Goal: Check status: Check status

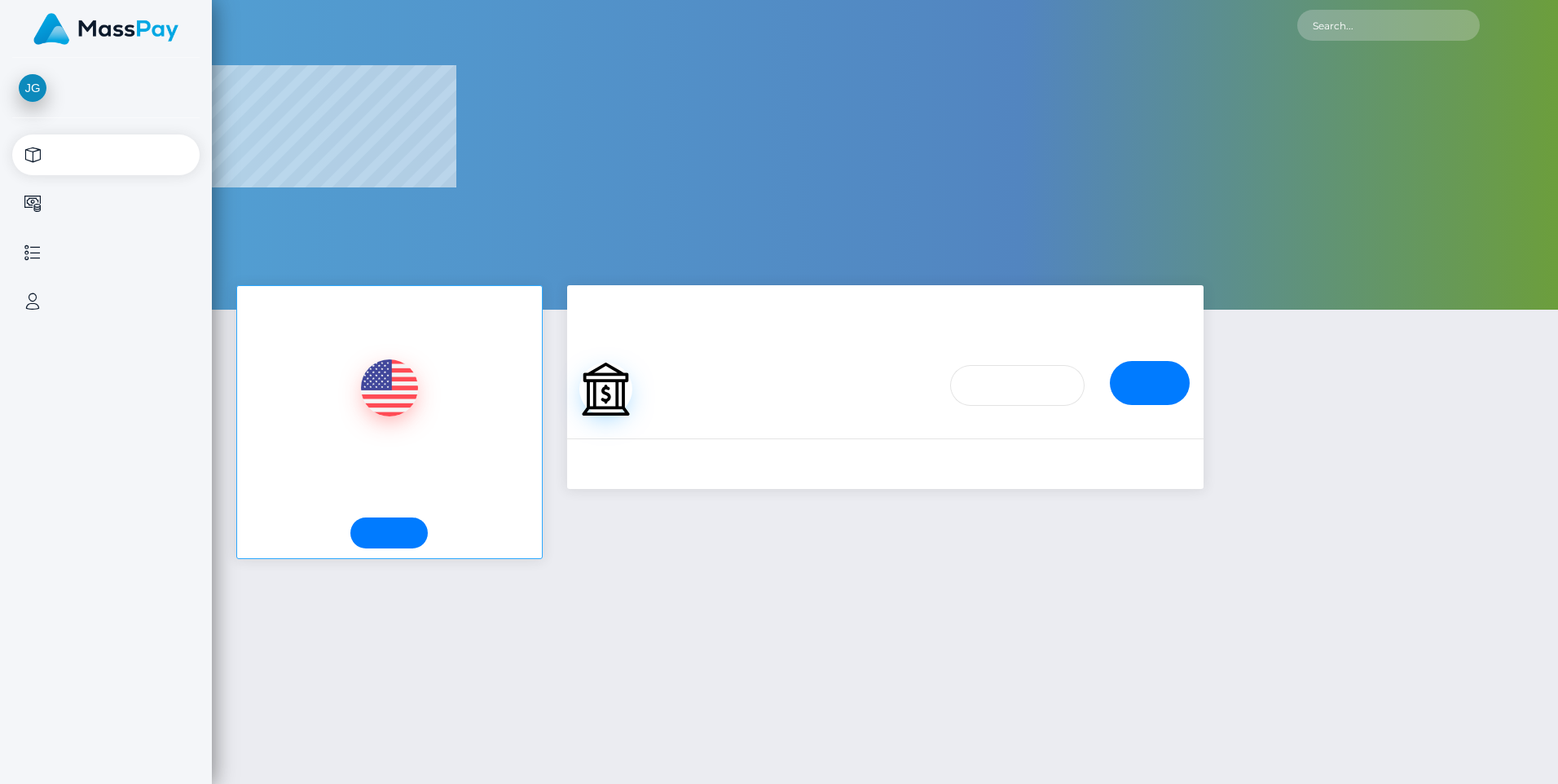
select select
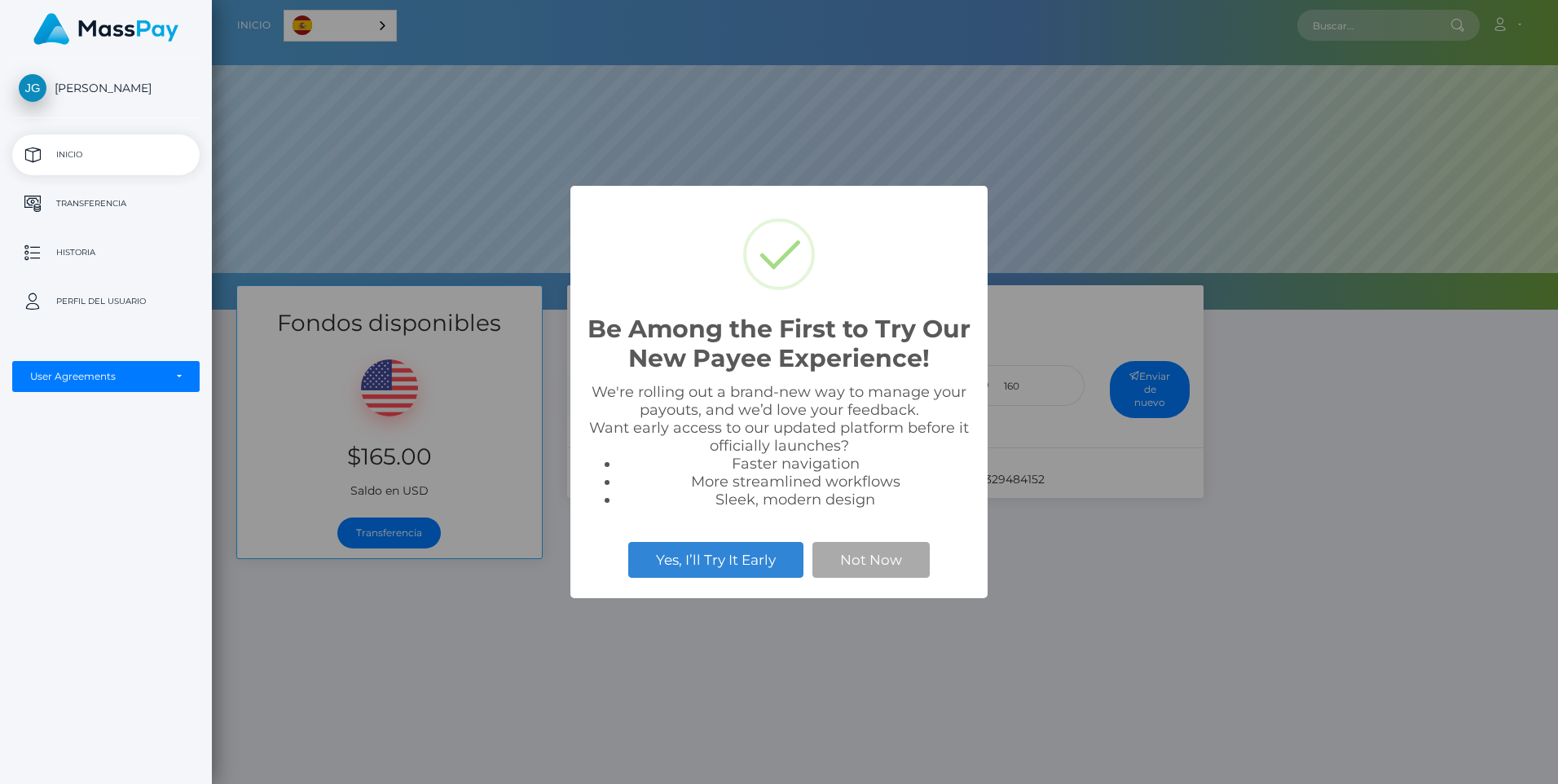
scroll to position [309, 1346]
click at [845, 567] on button "Not Now" at bounding box center [871, 559] width 118 height 36
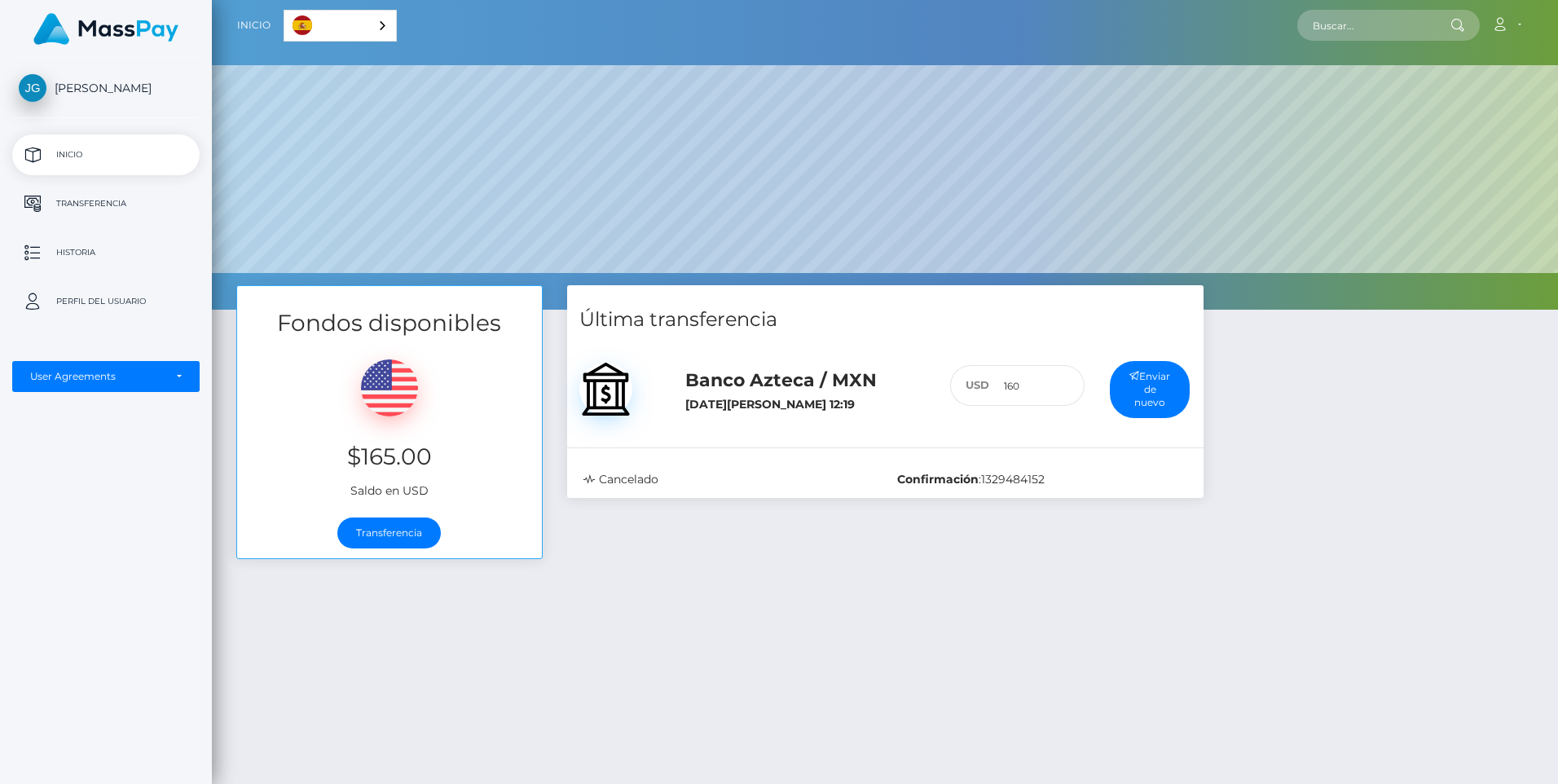
click at [697, 621] on div "Fondos disponibles $165.00 Saldo en USD Transferencia Última transferencia 160 :" at bounding box center [885, 627] width 1346 height 684
drag, startPoint x: 689, startPoint y: 410, endPoint x: 858, endPoint y: 407, distance: 169.0
click at [858, 407] on h6 "[DATE][PERSON_NAME] 12:19" at bounding box center [805, 405] width 240 height 13
click at [1019, 628] on div "Fondos disponibles $165.00 Saldo en USD Transferencia Última transferencia 160 :" at bounding box center [885, 627] width 1346 height 684
click at [933, 599] on div "Fondos disponibles $165.00 Saldo en USD Transferencia Última transferencia 160 :" at bounding box center [885, 627] width 1346 height 684
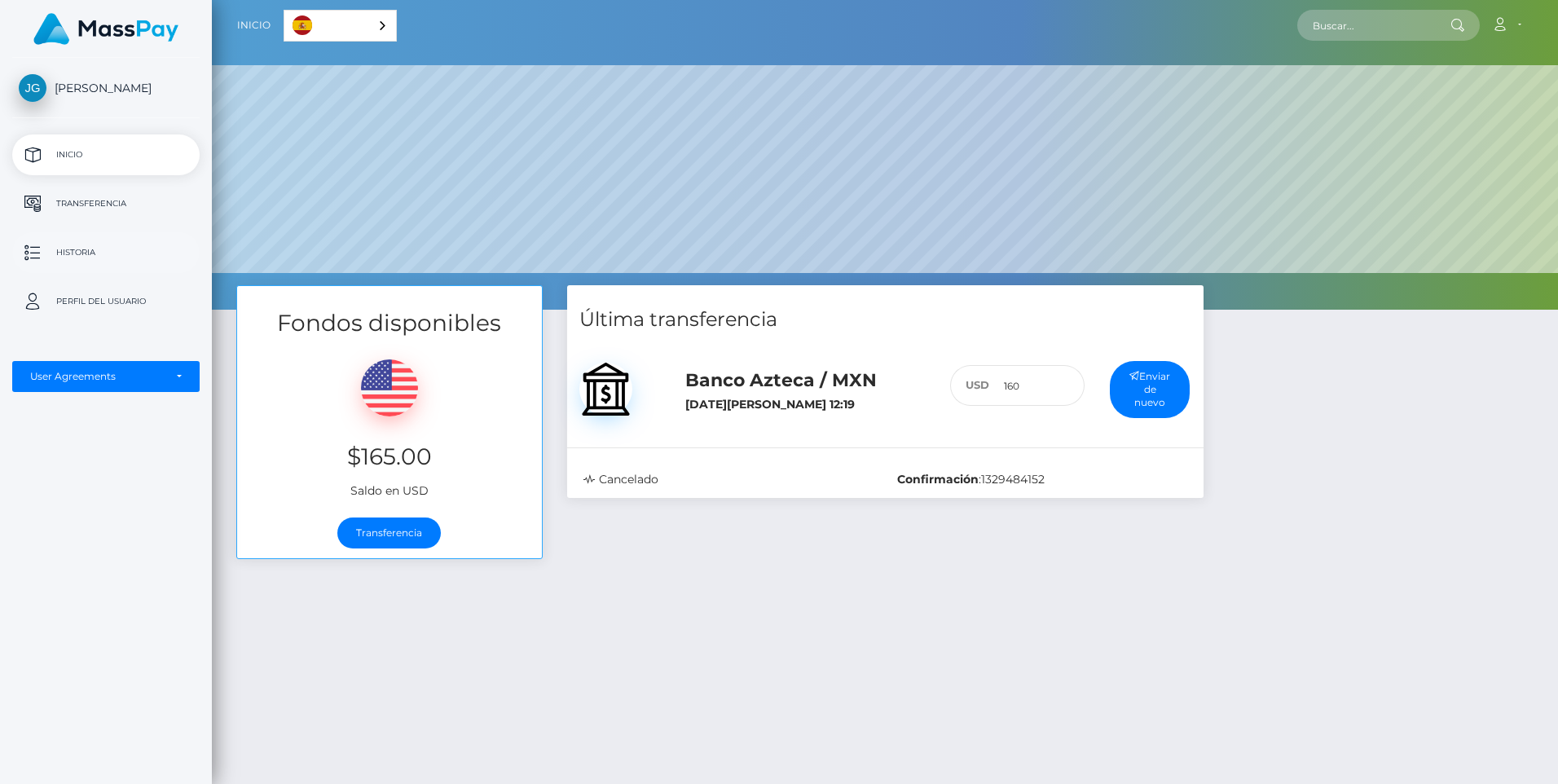
click at [87, 254] on p "Historia" at bounding box center [105, 251] width 174 height 24
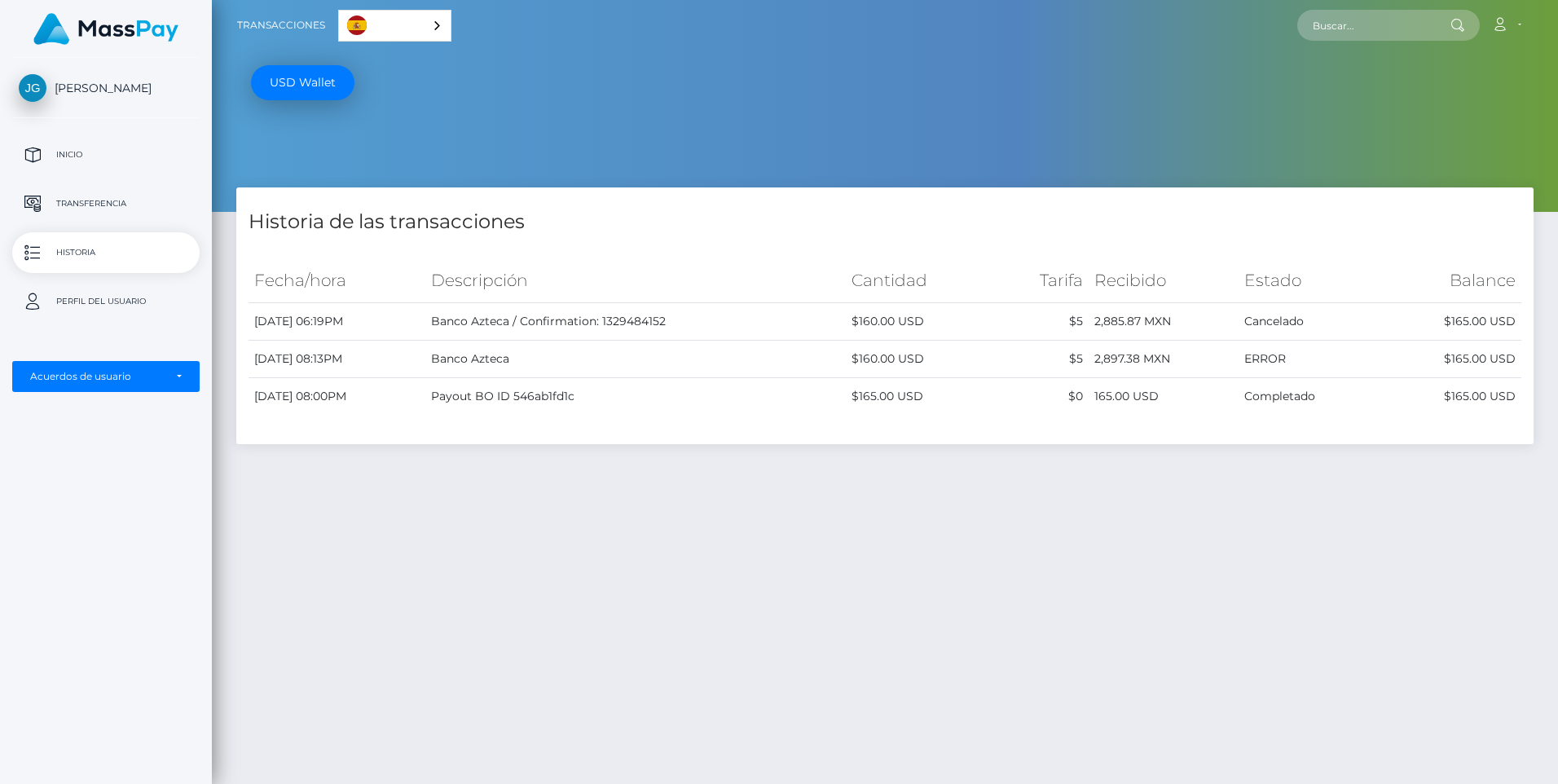
drag, startPoint x: 514, startPoint y: 356, endPoint x: 1029, endPoint y: 365, distance: 515.1
click at [1029, 365] on tr "August 20, 2025 08:13PM Banco Azteca $160.00 USD $5 2,897.38 MXN ERROR" at bounding box center [885, 359] width 1273 height 38
drag, startPoint x: 267, startPoint y: 356, endPoint x: 457, endPoint y: 350, distance: 190.1
click at [425, 350] on td "August 20, 2025 08:13PM" at bounding box center [337, 359] width 177 height 38
drag, startPoint x: 457, startPoint y: 350, endPoint x: 437, endPoint y: 358, distance: 21.5
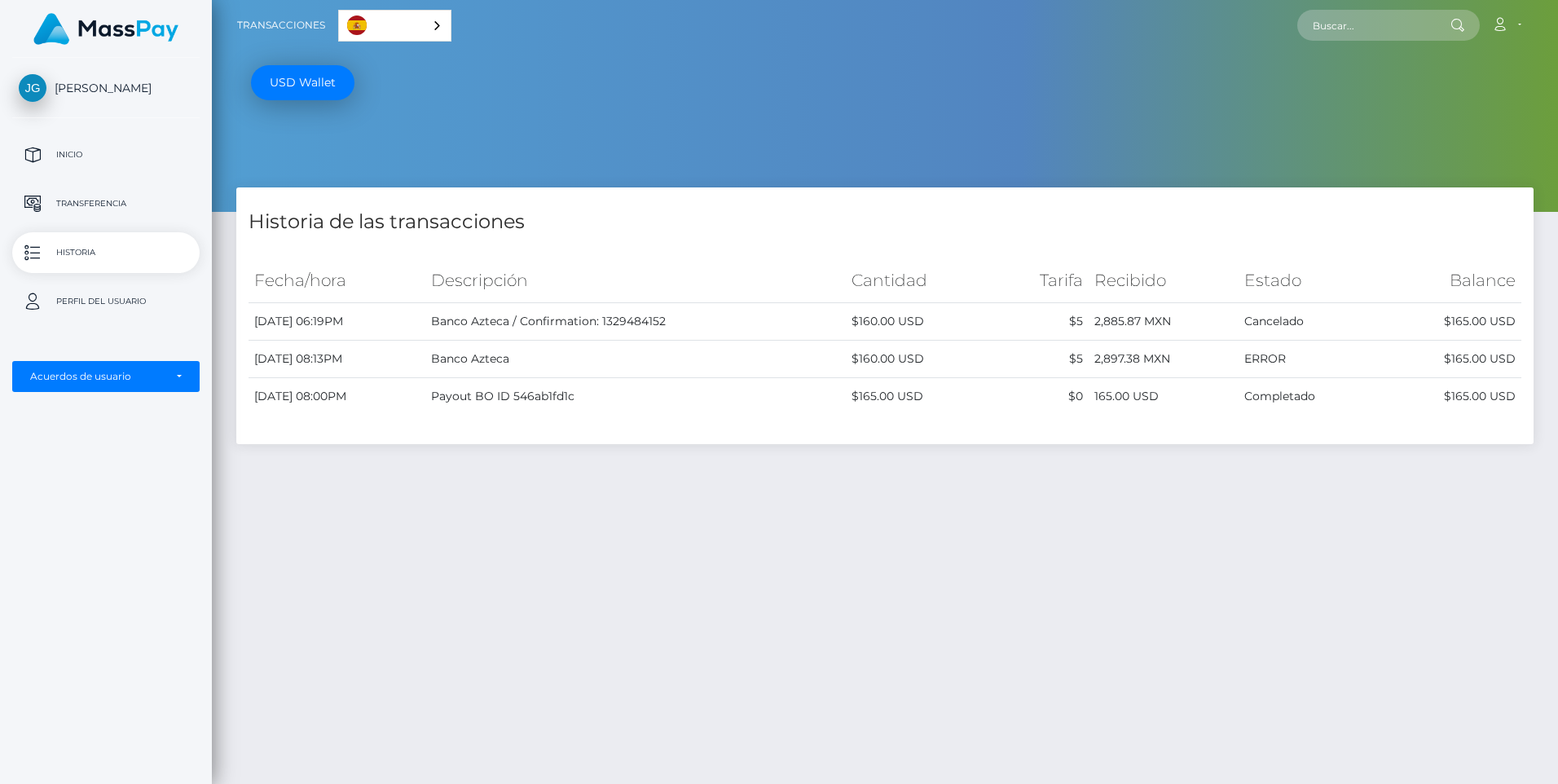
click at [425, 358] on td "August 20, 2025 08:13PM" at bounding box center [337, 359] width 177 height 38
drag, startPoint x: 272, startPoint y: 319, endPoint x: 396, endPoint y: 320, distance: 124.0
click at [396, 320] on td "August 27, 2025 06:19PM" at bounding box center [337, 322] width 177 height 38
drag, startPoint x: 805, startPoint y: 411, endPoint x: 782, endPoint y: 411, distance: 23.0
click at [787, 411] on td "Payout BO ID 546ab1fd1c" at bounding box center [635, 396] width 420 height 38
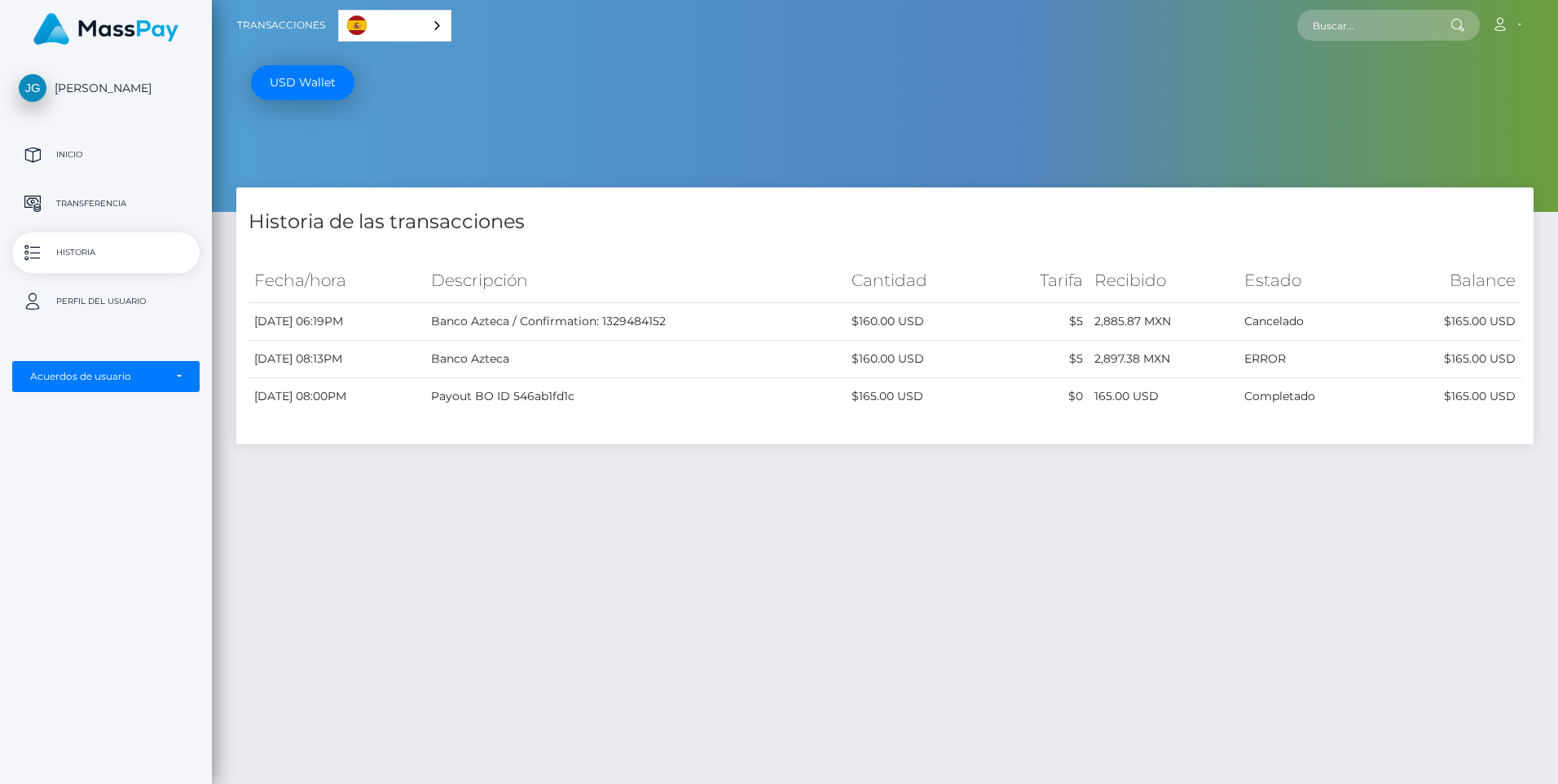
click at [1017, 483] on div "Historia de las transacciones Fecha/hora Descripción Cantidad Tarifa Recibido E…" at bounding box center [885, 530] width 1346 height 684
click at [959, 494] on div "Historia de las transacciones Fecha/hora Descripción Cantidad Tarifa Recibido E…" at bounding box center [885, 530] width 1346 height 684
